Goal: Communication & Community: Answer question/provide support

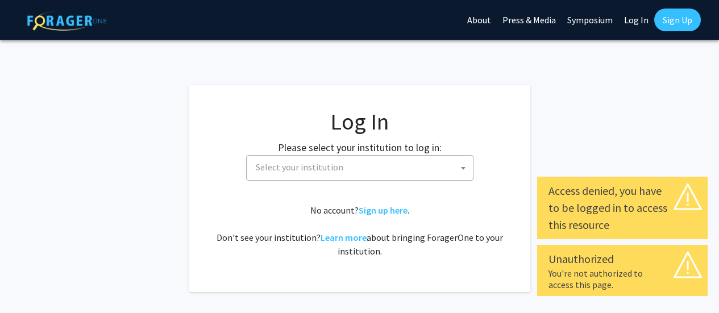
select select
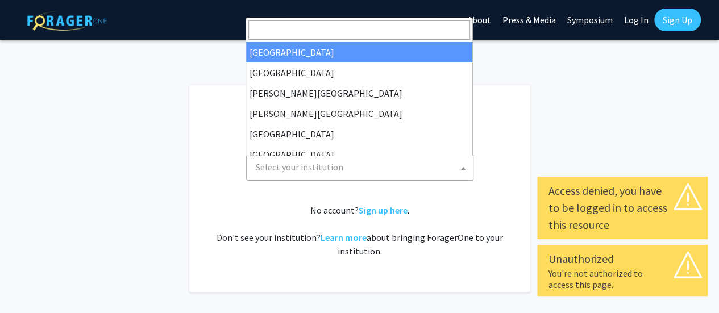
click at [448, 163] on span "Select your institution" at bounding box center [362, 167] width 222 height 23
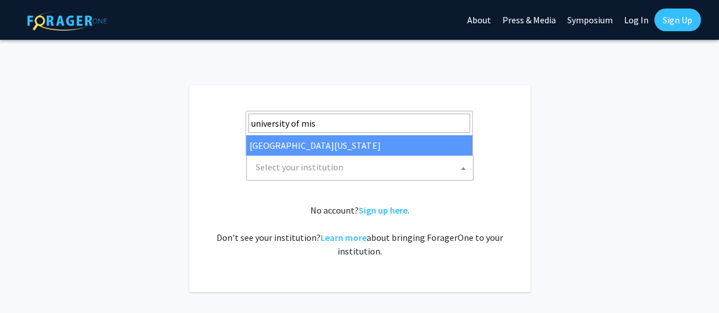
type input "university of miss"
select select "33"
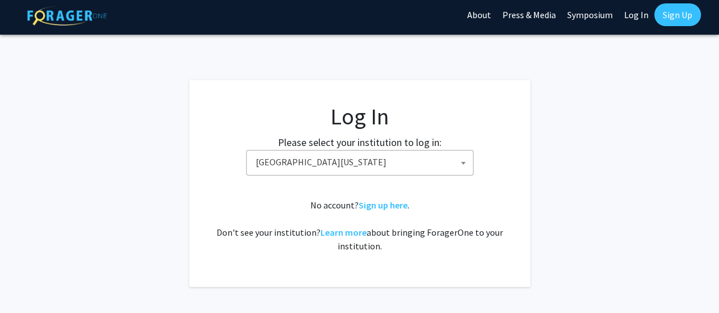
scroll to position [6, 0]
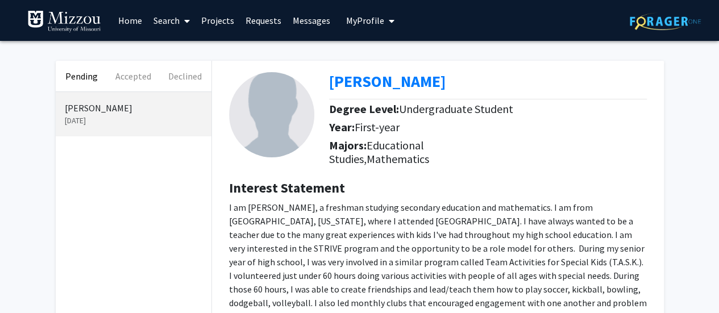
click at [411, 167] on div "Majors: Educational Studies, Mathematics" at bounding box center [383, 155] width 109 height 32
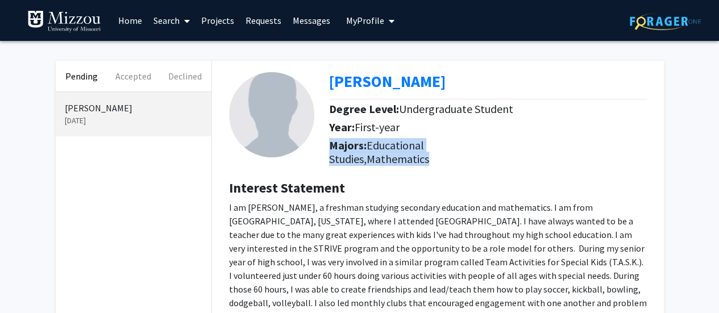
click at [411, 167] on div "Majors: Educational Studies, Mathematics" at bounding box center [383, 155] width 109 height 32
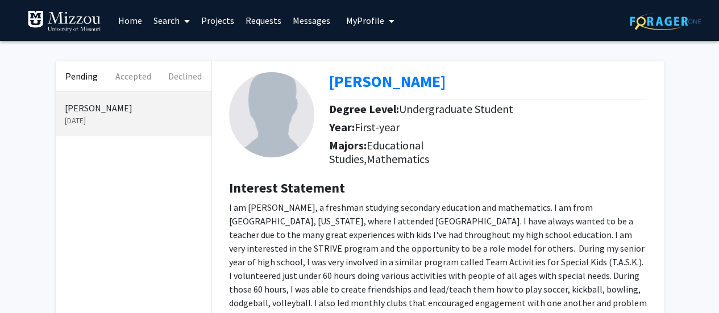
click at [475, 173] on div "[PERSON_NAME] Degree Level: Undergraduate Student Year: First-year Majors: Educ…" at bounding box center [438, 203] width 452 height 285
click at [289, 233] on p "I am [PERSON_NAME], a freshman studying secondary education and mathematics. I …" at bounding box center [438, 269] width 418 height 136
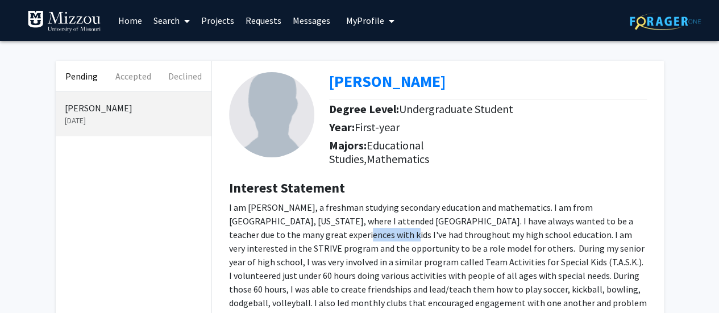
click at [289, 233] on p "I am [PERSON_NAME], a freshman studying secondary education and mathematics. I …" at bounding box center [438, 269] width 418 height 136
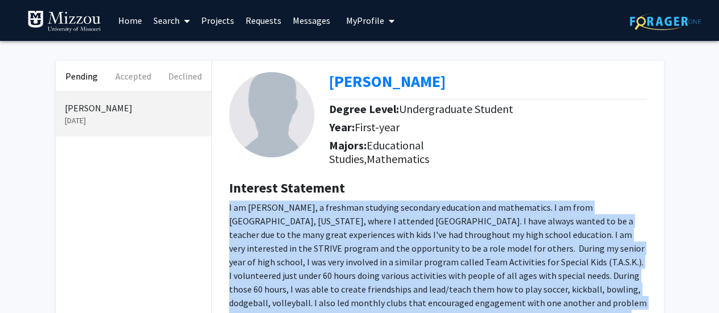
click at [289, 233] on p "I am [PERSON_NAME], a freshman studying secondary education and mathematics. I …" at bounding box center [438, 269] width 418 height 136
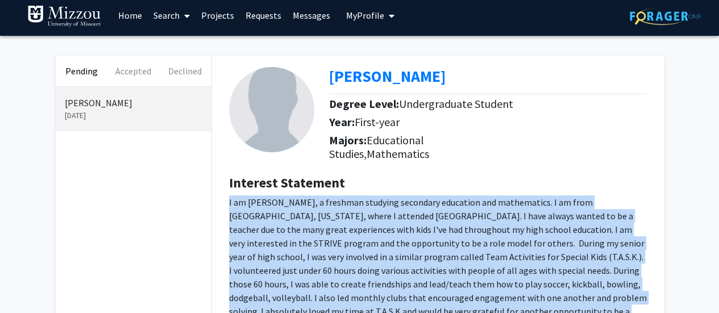
scroll to position [6, 0]
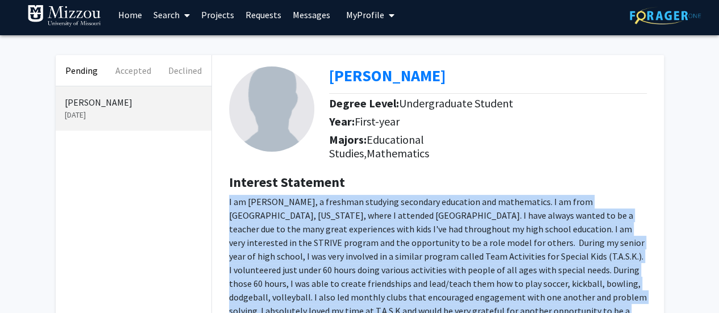
click at [289, 233] on p "I am [PERSON_NAME], a freshman studying secondary education and mathematics. I …" at bounding box center [438, 263] width 418 height 136
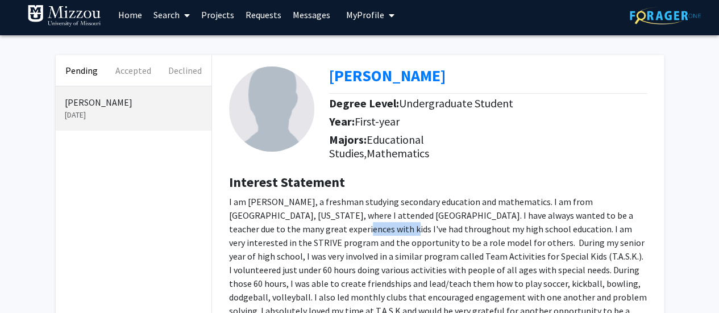
click at [289, 233] on p "I am [PERSON_NAME], a freshman studying secondary education and mathematics. I …" at bounding box center [438, 263] width 418 height 136
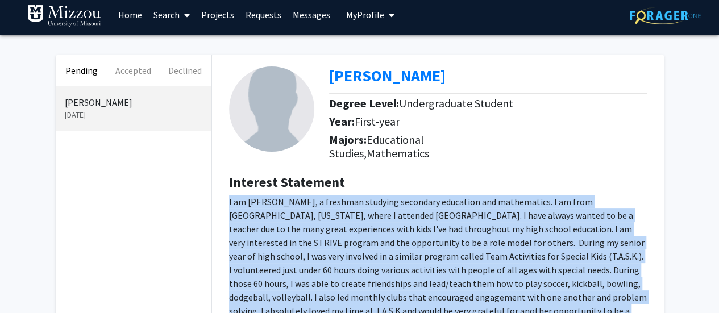
click at [289, 233] on p "I am [PERSON_NAME], a freshman studying secondary education and mathematics. I …" at bounding box center [438, 263] width 418 height 136
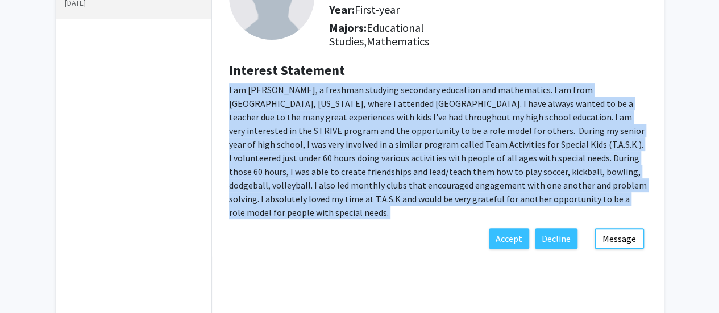
scroll to position [118, 0]
click at [332, 171] on p "I am [PERSON_NAME], a freshman studying secondary education and mathematics. I …" at bounding box center [438, 150] width 418 height 136
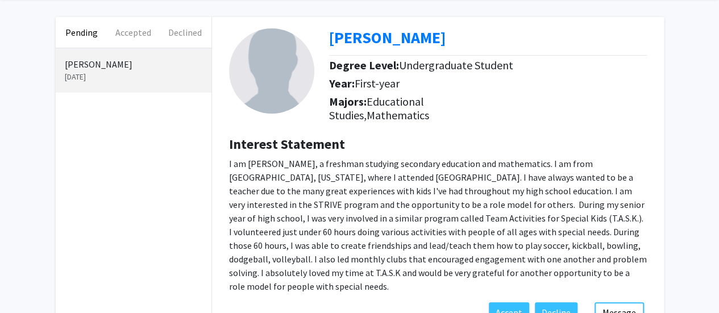
scroll to position [99, 0]
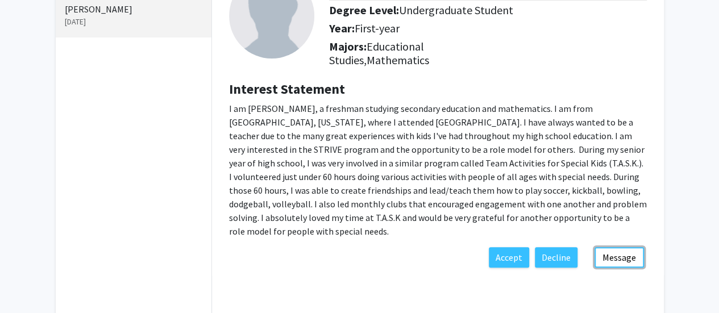
click at [633, 252] on button "Message" at bounding box center [619, 257] width 49 height 20
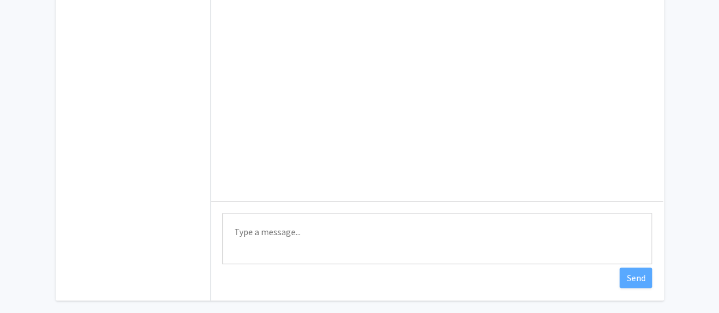
scroll to position [205, 0]
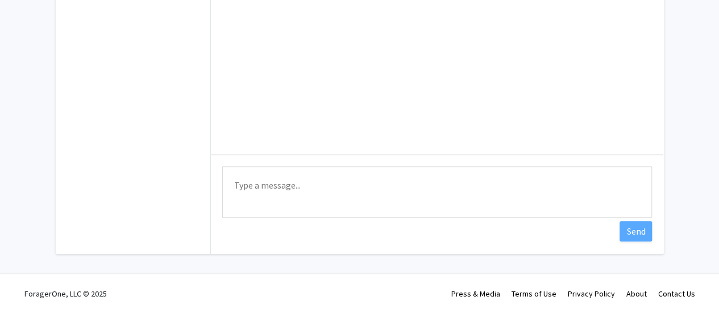
click at [399, 188] on textarea "Type a message" at bounding box center [437, 192] width 430 height 51
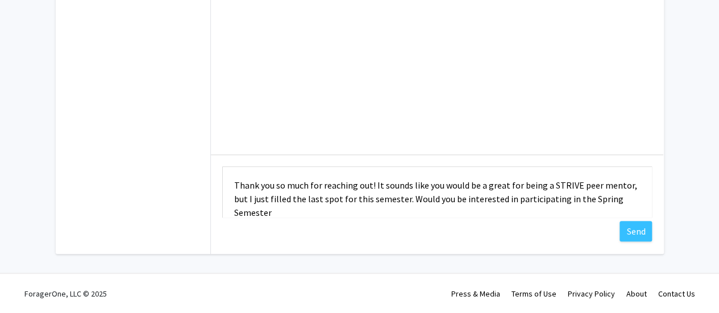
scroll to position [1, 0]
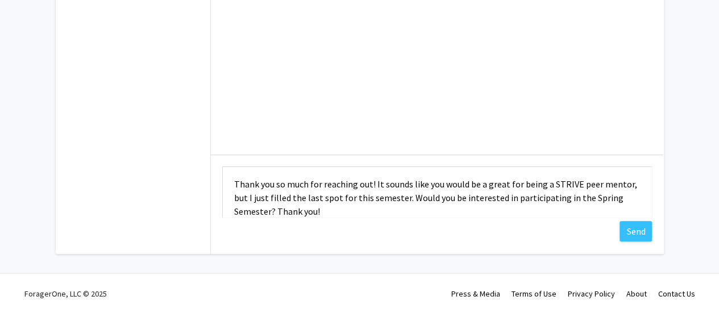
type textarea "Thank you so much for reaching out! It sounds like you would be a great for bei…"
click at [637, 231] on button "Send" at bounding box center [636, 231] width 32 height 20
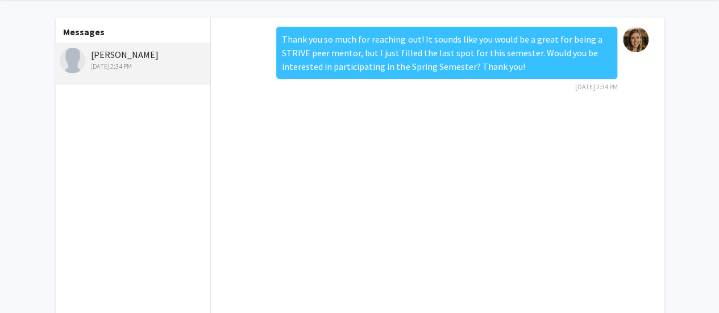
scroll to position [0, 0]
